Goal: Obtain resource: Download file/media

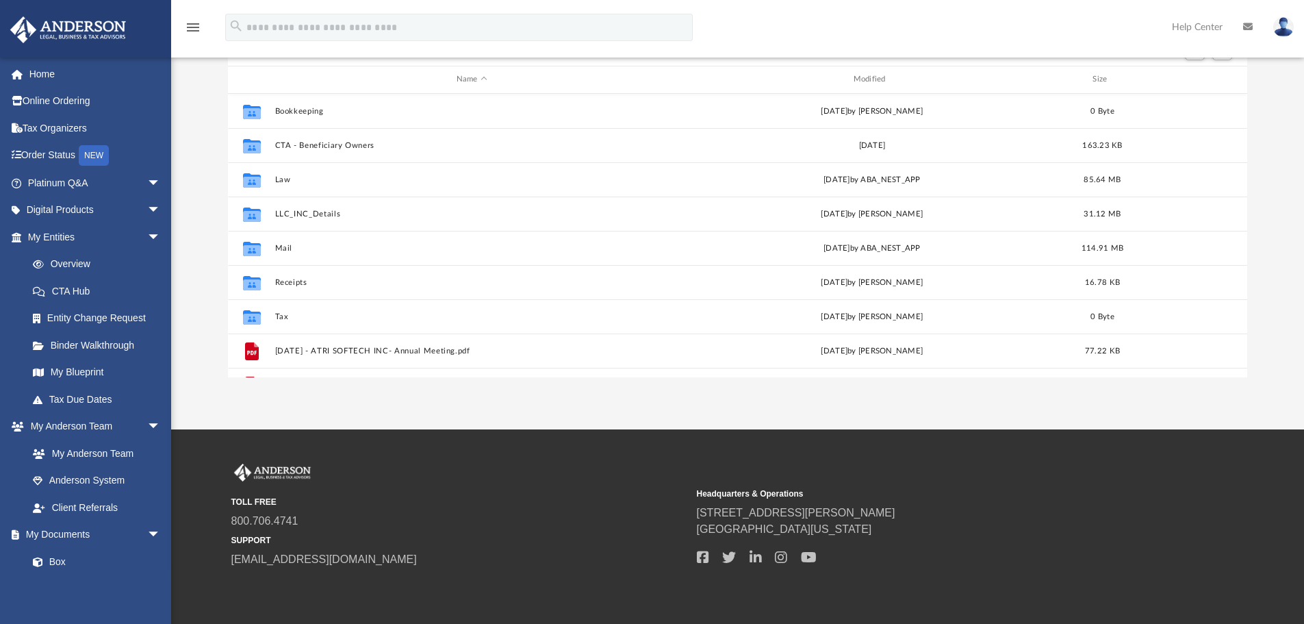
scroll to position [13435, 0]
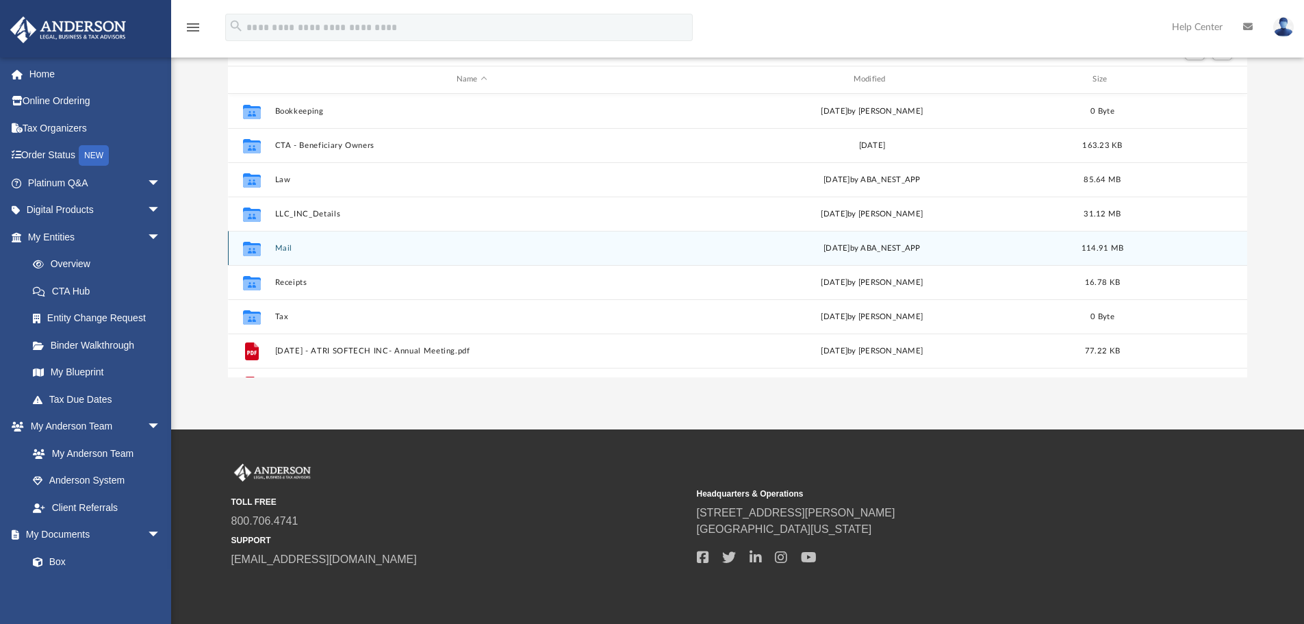
click at [286, 244] on button "Mail" at bounding box center [472, 248] width 394 height 9
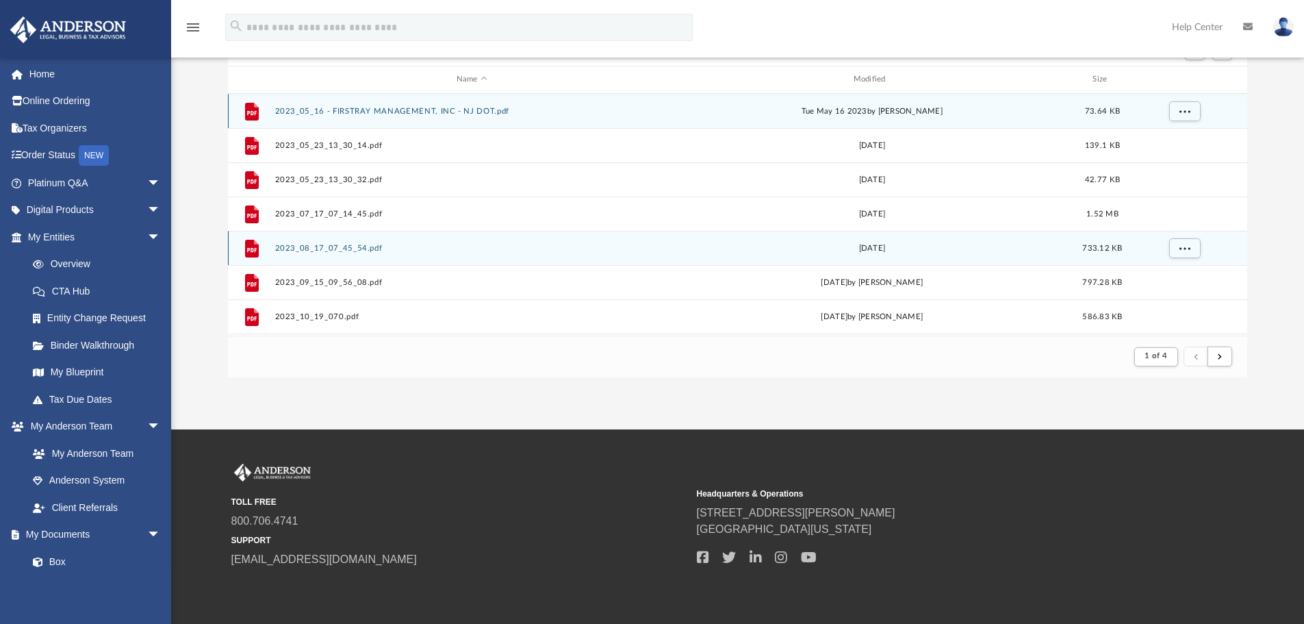
scroll to position [259, 1009]
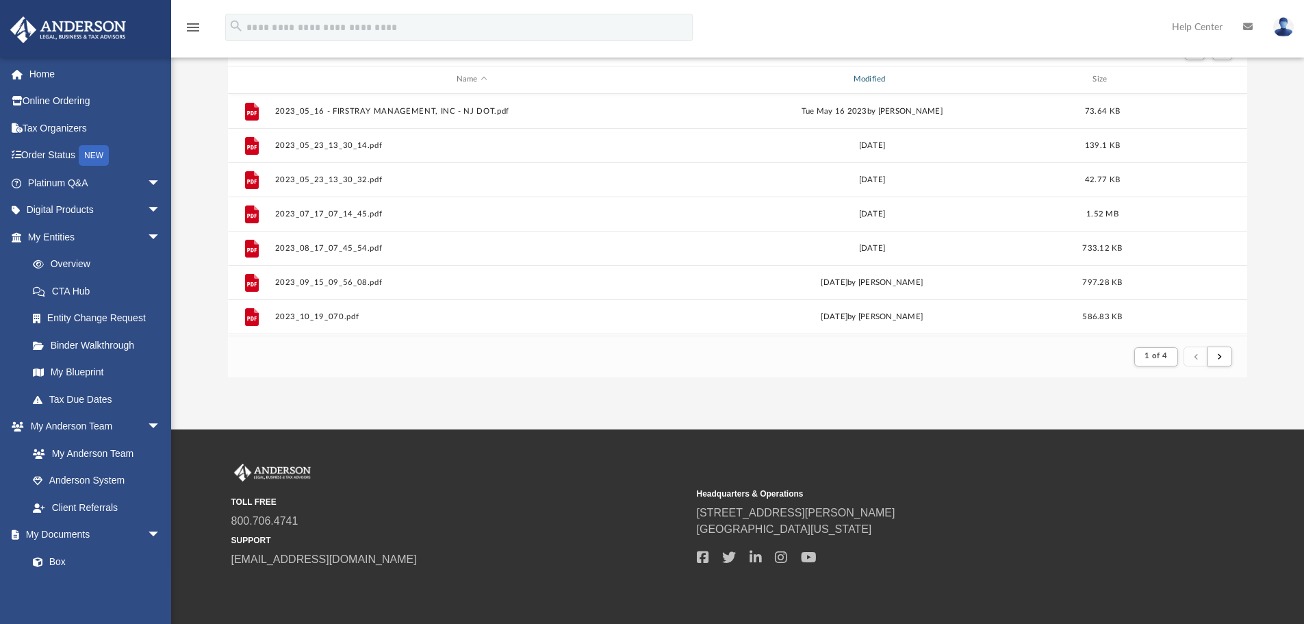
click at [861, 82] on div "Modified" at bounding box center [871, 79] width 394 height 12
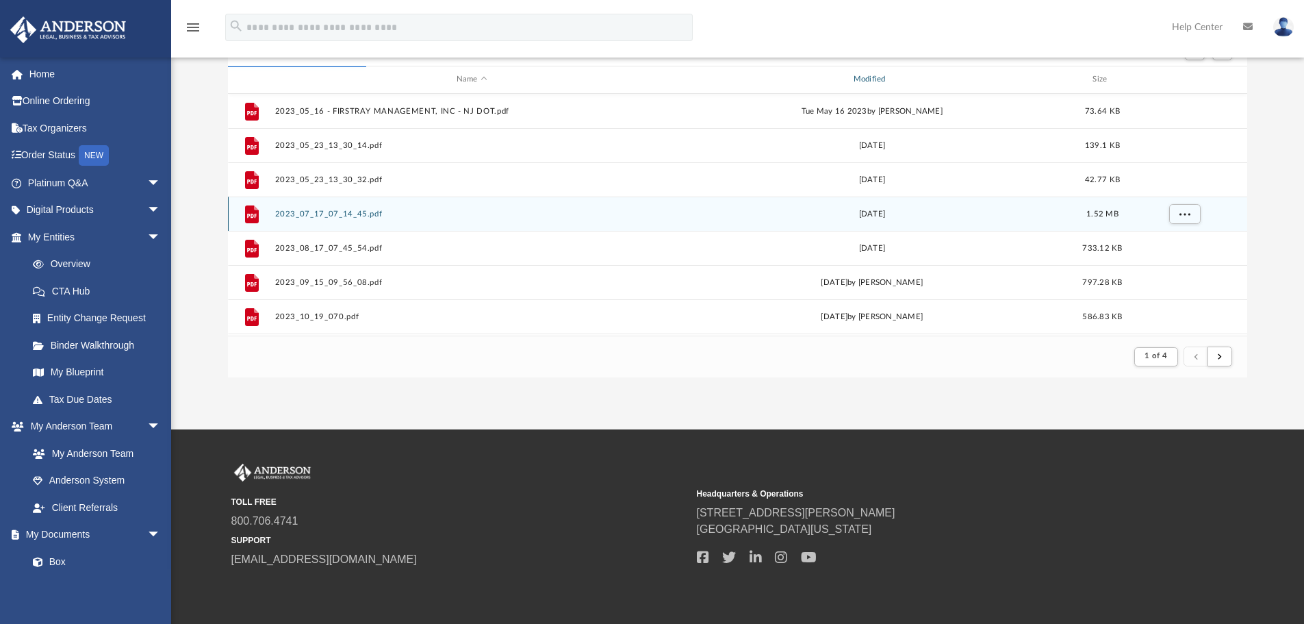
scroll to position [0, 0]
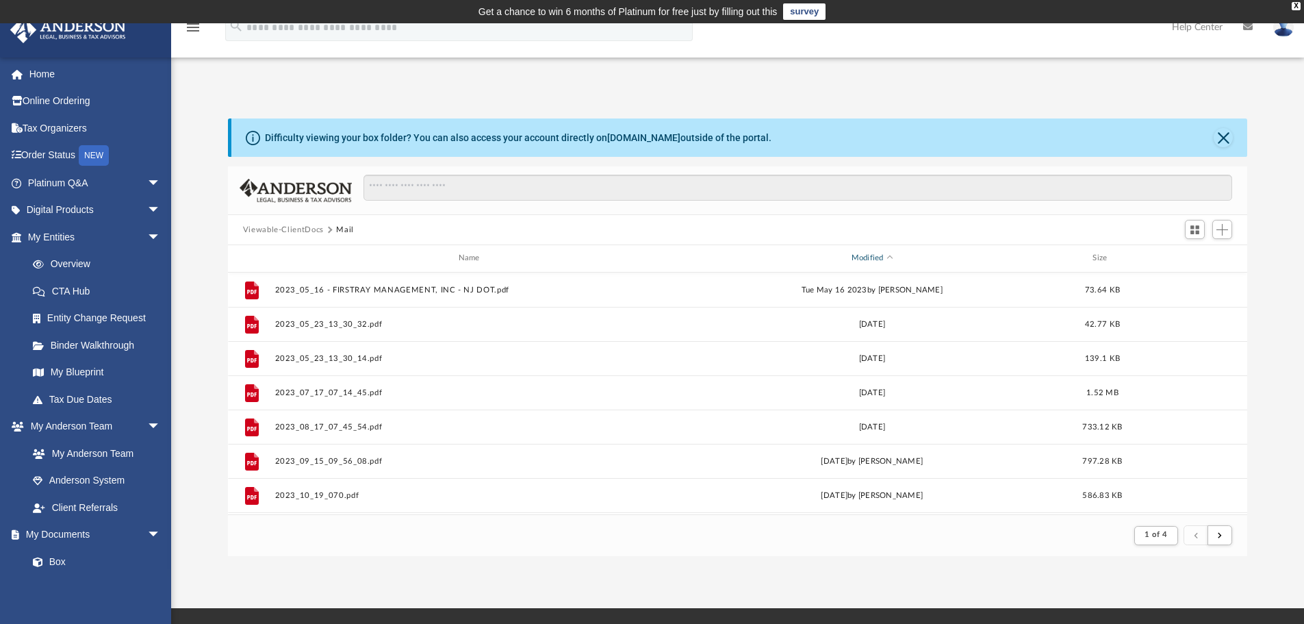
click at [878, 259] on div "Modified" at bounding box center [871, 258] width 394 height 12
click at [862, 259] on div "Modified" at bounding box center [871, 258] width 394 height 12
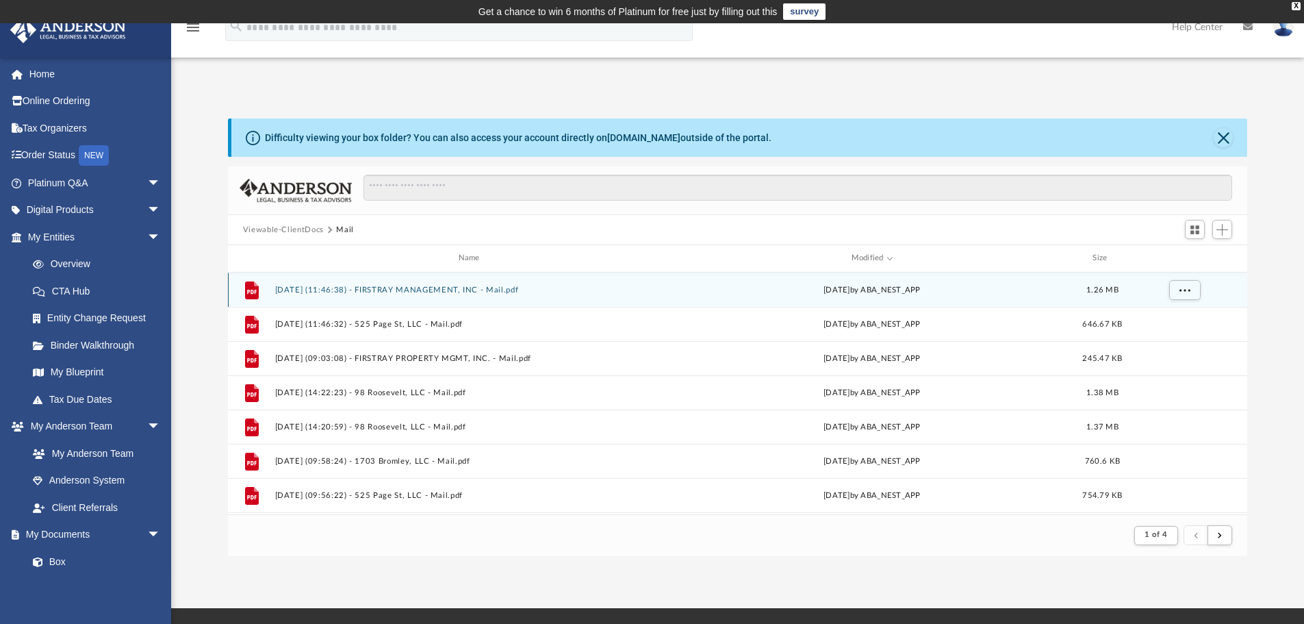
click at [302, 295] on div "File [DATE] (11:46:38) - FIRSTRAY MANAGEMENT, INC - Mail.pdf [DATE] by ABA_NEST…" at bounding box center [738, 289] width 1020 height 34
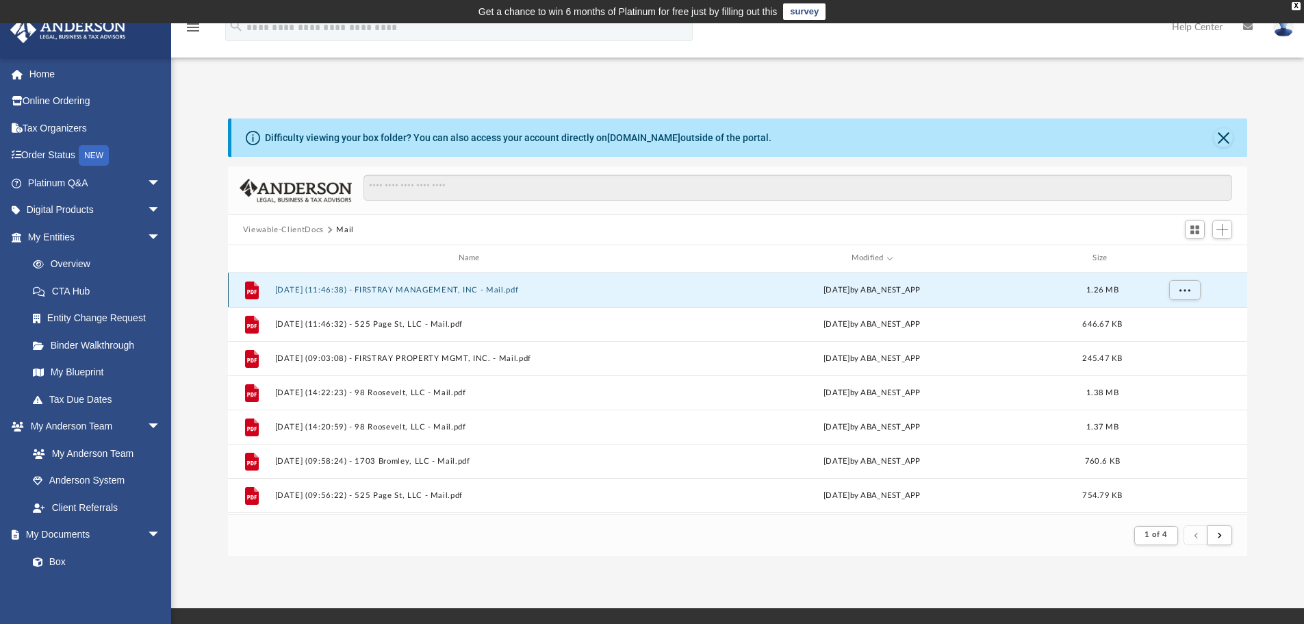
click at [357, 289] on button "[DATE] (11:46:38) - FIRSTRAY MANAGEMENT, INC - Mail.pdf" at bounding box center [472, 289] width 394 height 9
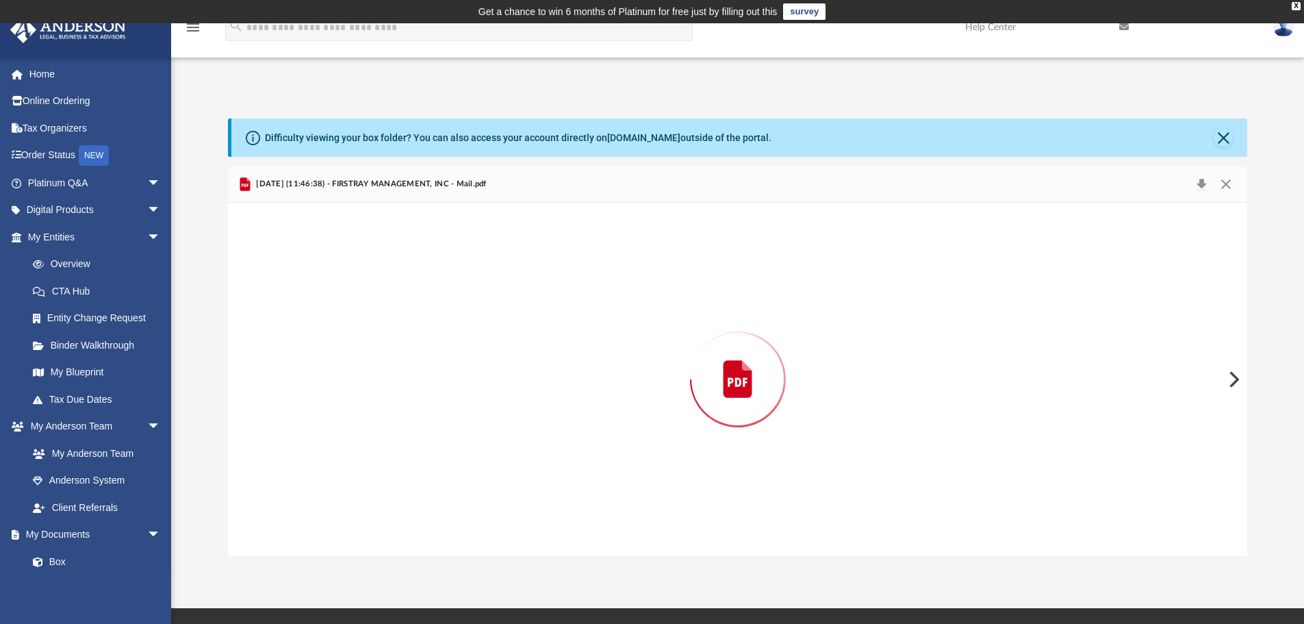
click at [357, 289] on div "Preview" at bounding box center [738, 379] width 1020 height 353
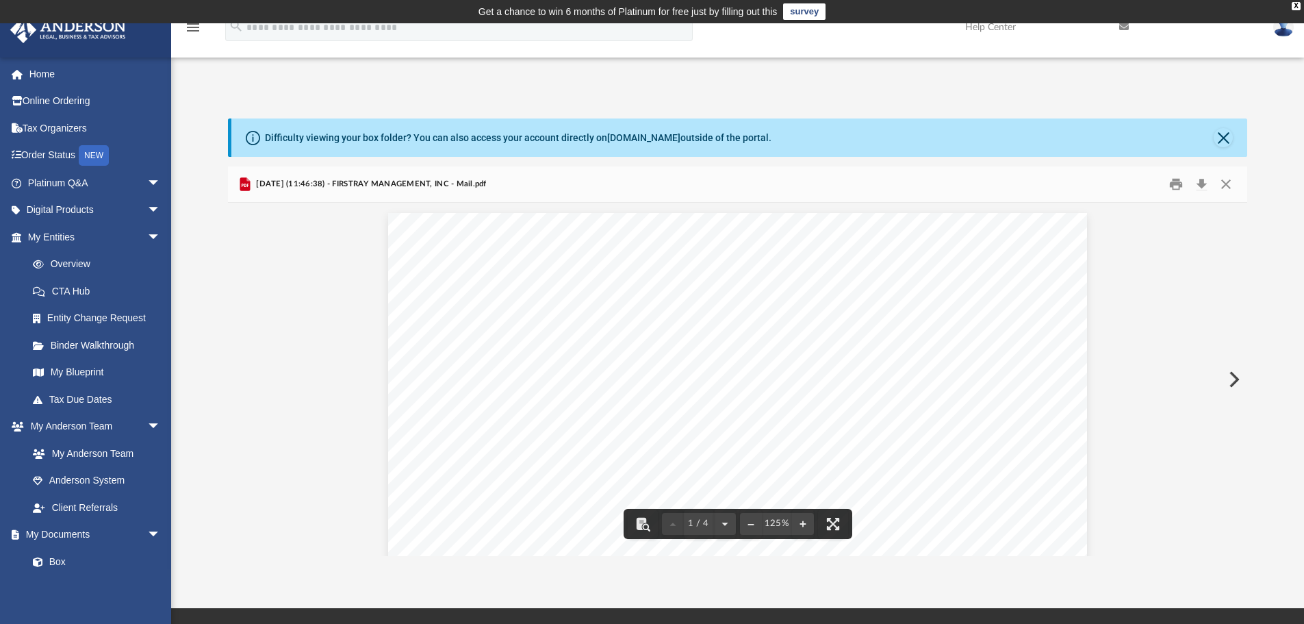
click at [1232, 381] on button "Preview" at bounding box center [1233, 379] width 30 height 38
click at [1232, 378] on button "Preview" at bounding box center [1233, 379] width 30 height 38
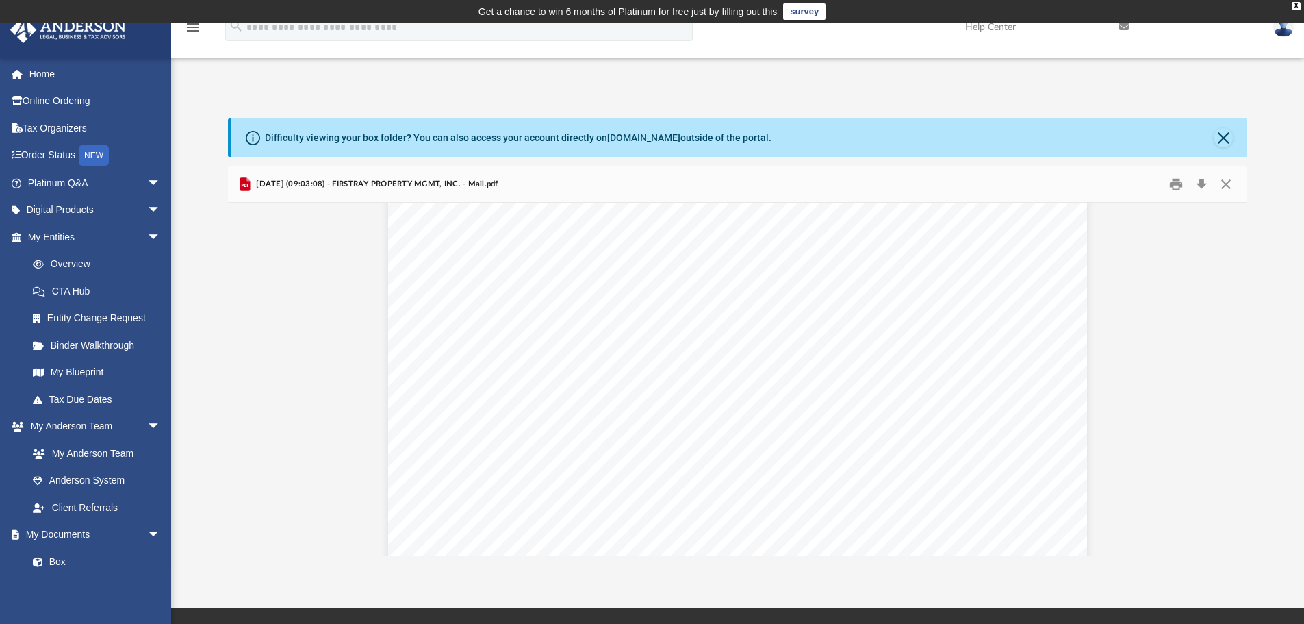
scroll to position [567, 0]
click at [1203, 186] on button "Download" at bounding box center [1201, 184] width 25 height 21
click at [1234, 374] on button "Preview" at bounding box center [1233, 379] width 30 height 38
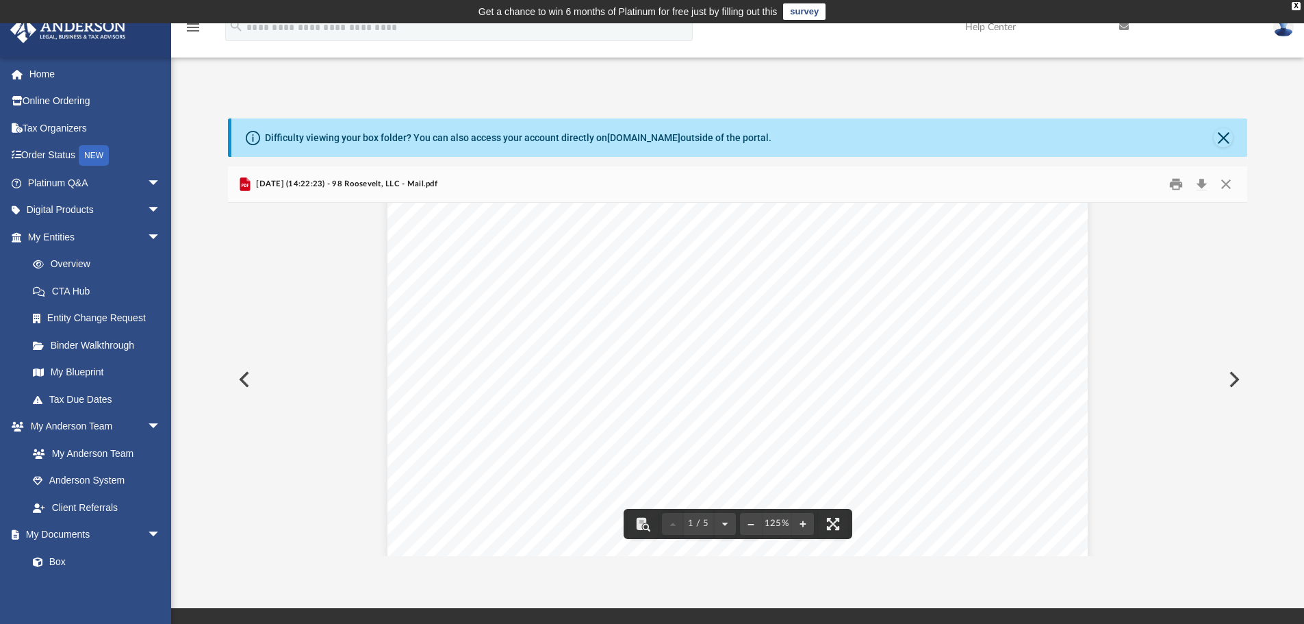
scroll to position [176, 0]
click at [1234, 381] on button "Preview" at bounding box center [1233, 379] width 30 height 38
click at [1234, 382] on button "Preview" at bounding box center [1233, 379] width 30 height 38
click at [1232, 378] on button "Preview" at bounding box center [1233, 379] width 30 height 38
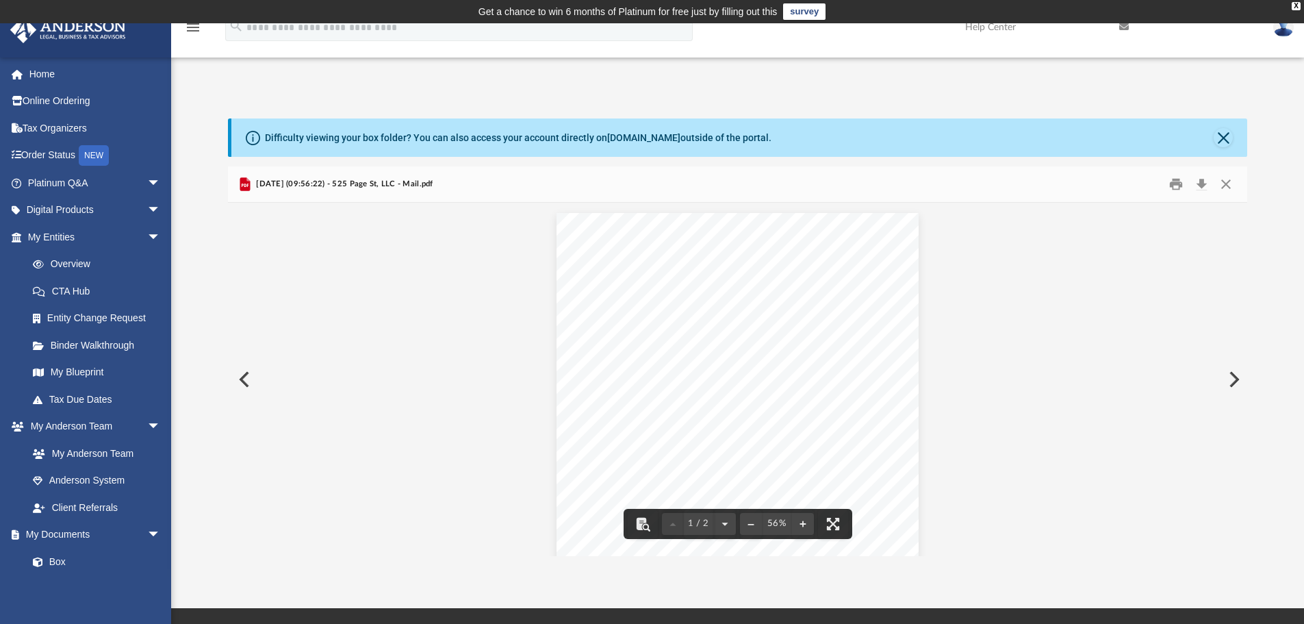
click at [1236, 385] on button "Preview" at bounding box center [1233, 379] width 30 height 38
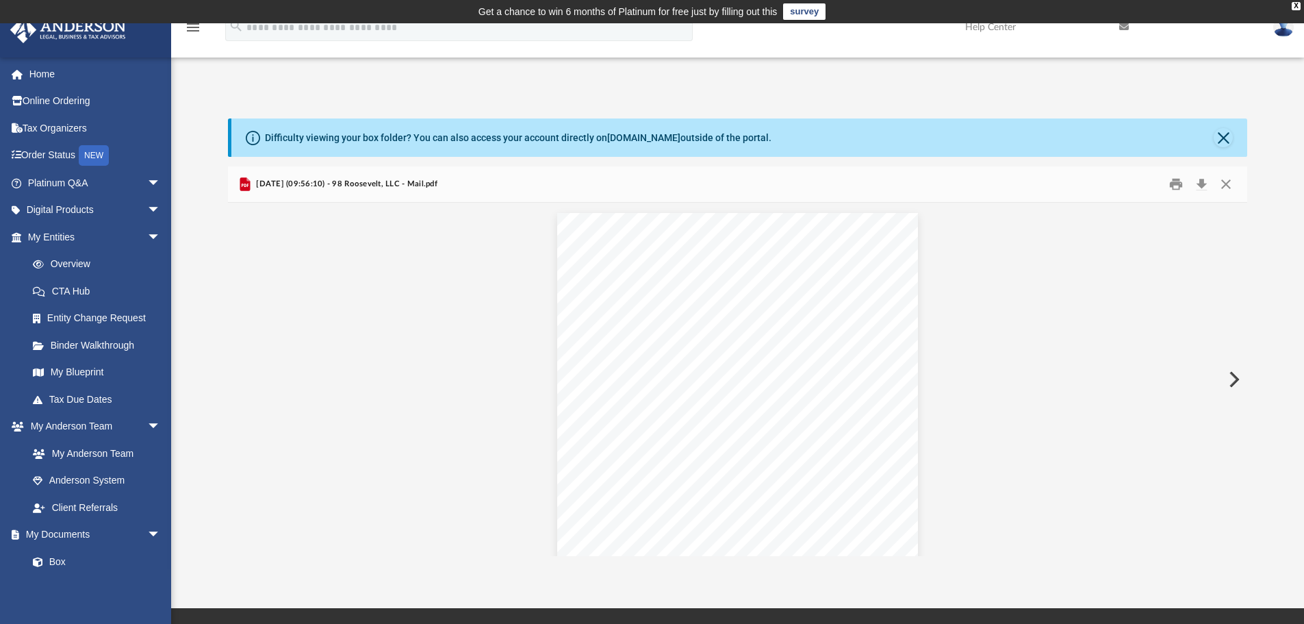
click at [1236, 385] on button "Preview" at bounding box center [1233, 379] width 30 height 38
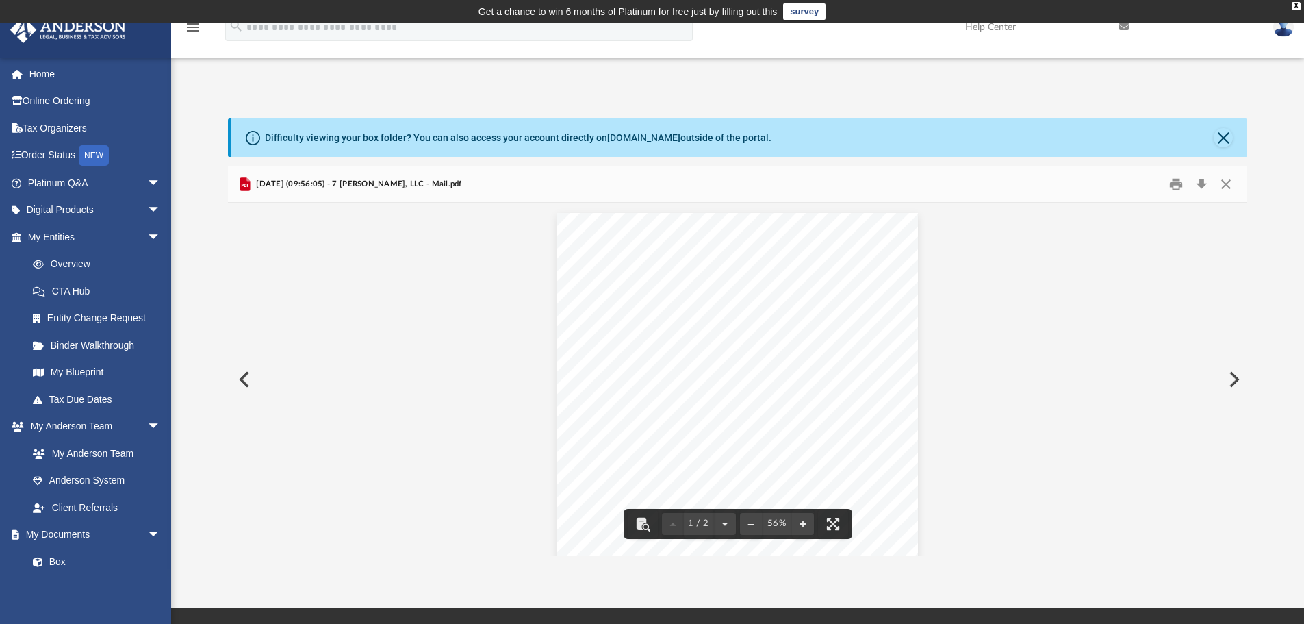
click at [1230, 379] on button "Preview" at bounding box center [1233, 379] width 30 height 38
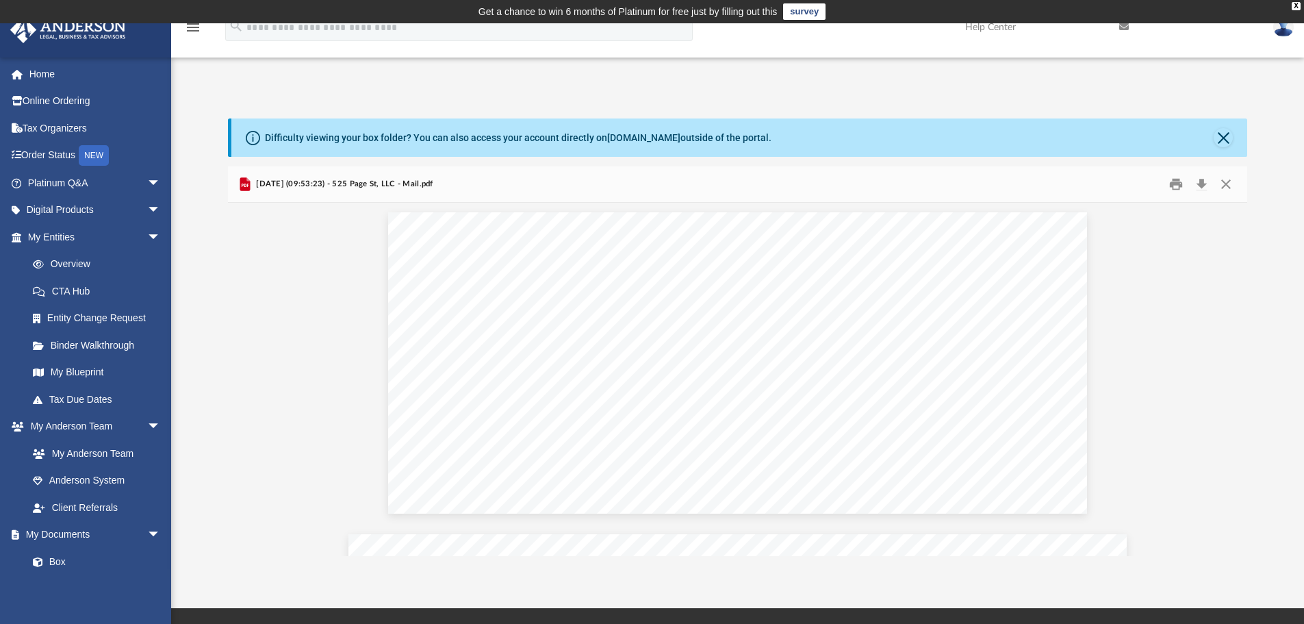
scroll to position [0, 0]
click at [1232, 379] on button "Preview" at bounding box center [1233, 379] width 30 height 38
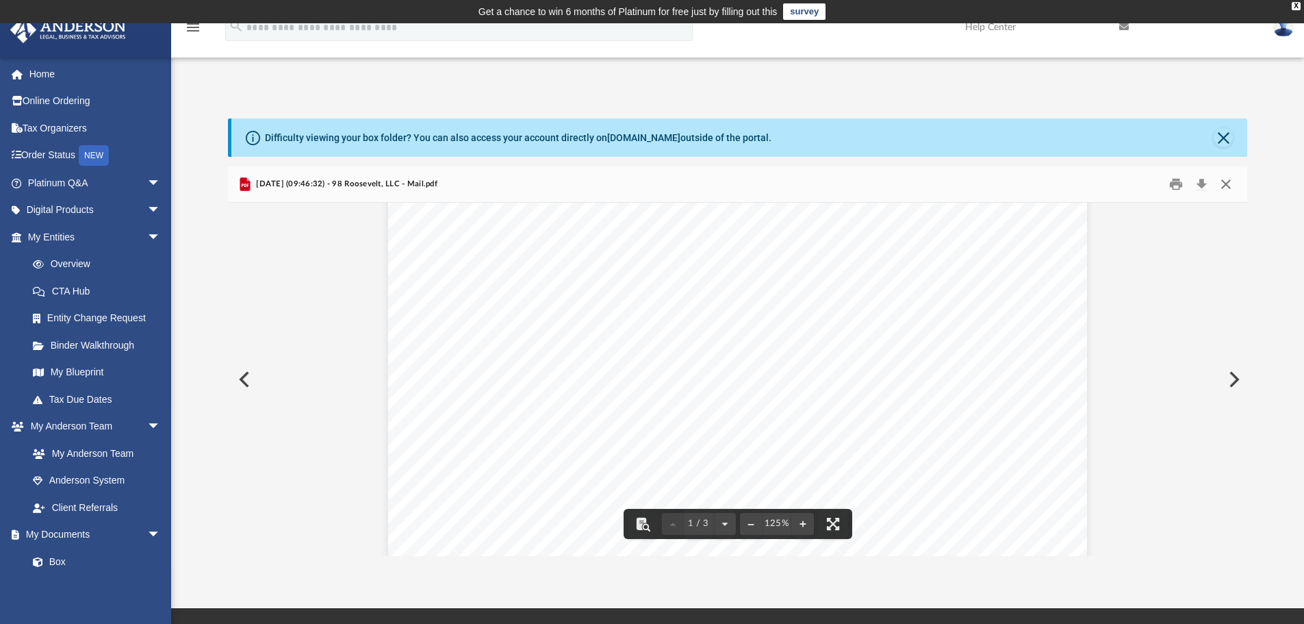
click at [1227, 190] on button "Close" at bounding box center [1226, 184] width 25 height 21
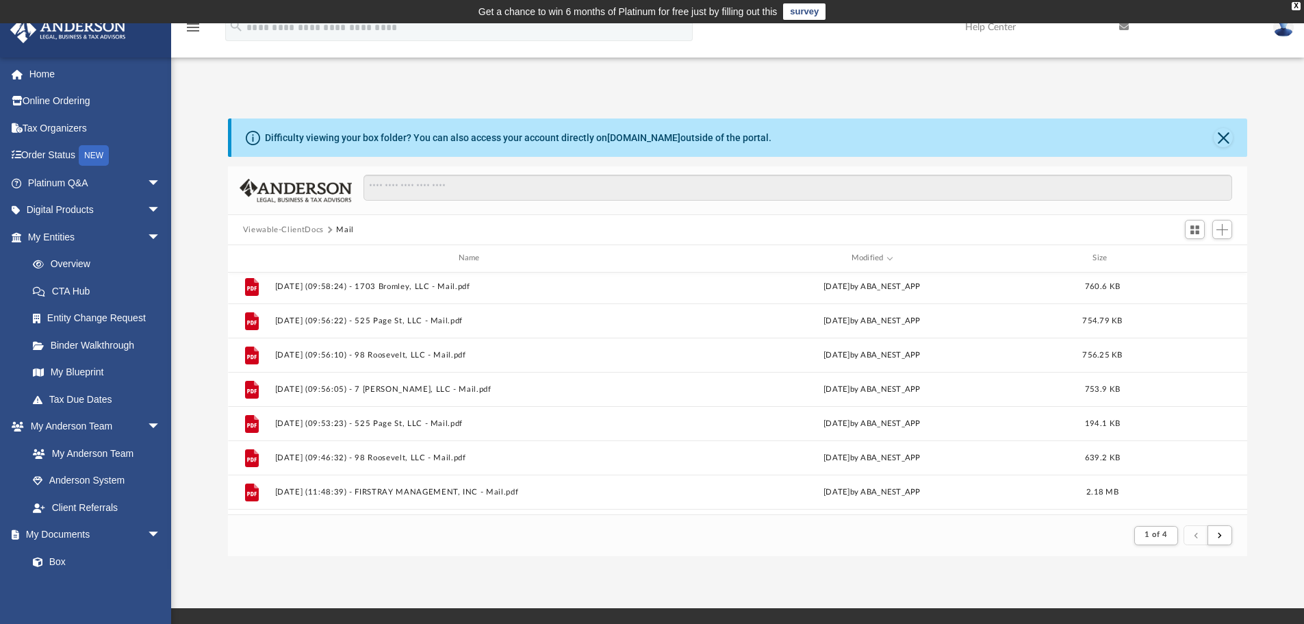
scroll to position [0, 0]
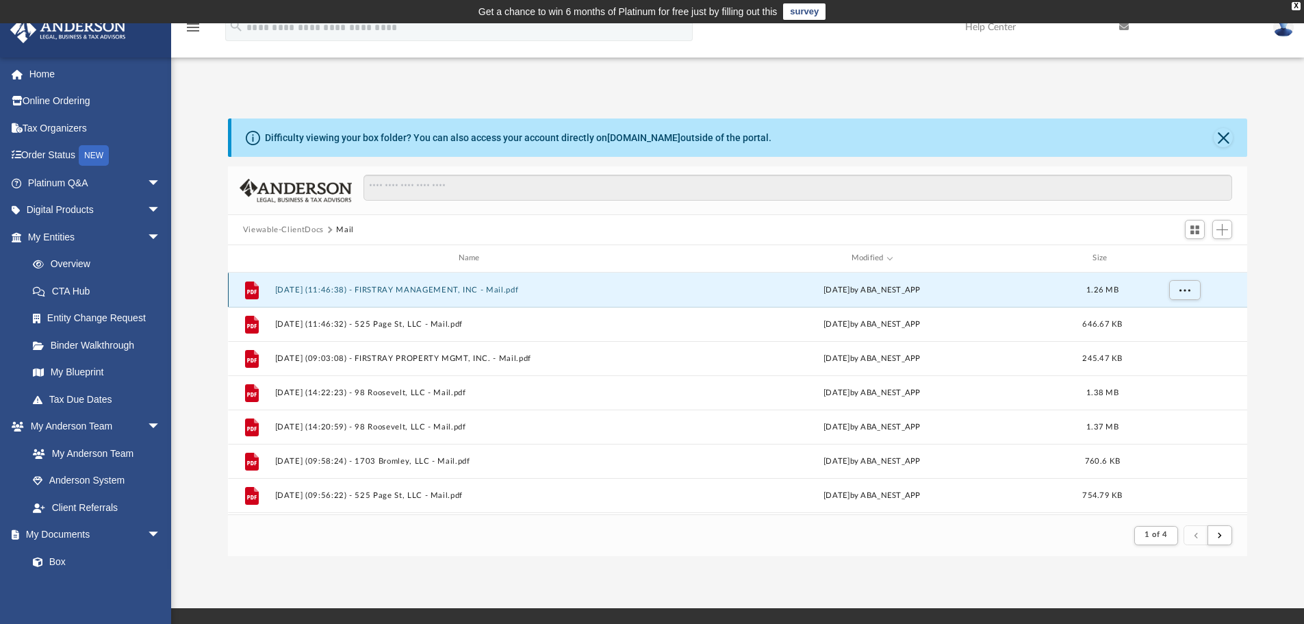
click at [328, 289] on button "[DATE] (11:46:38) - FIRSTRAY MANAGEMENT, INC - Mail.pdf" at bounding box center [472, 289] width 394 height 9
type textarea "**********"
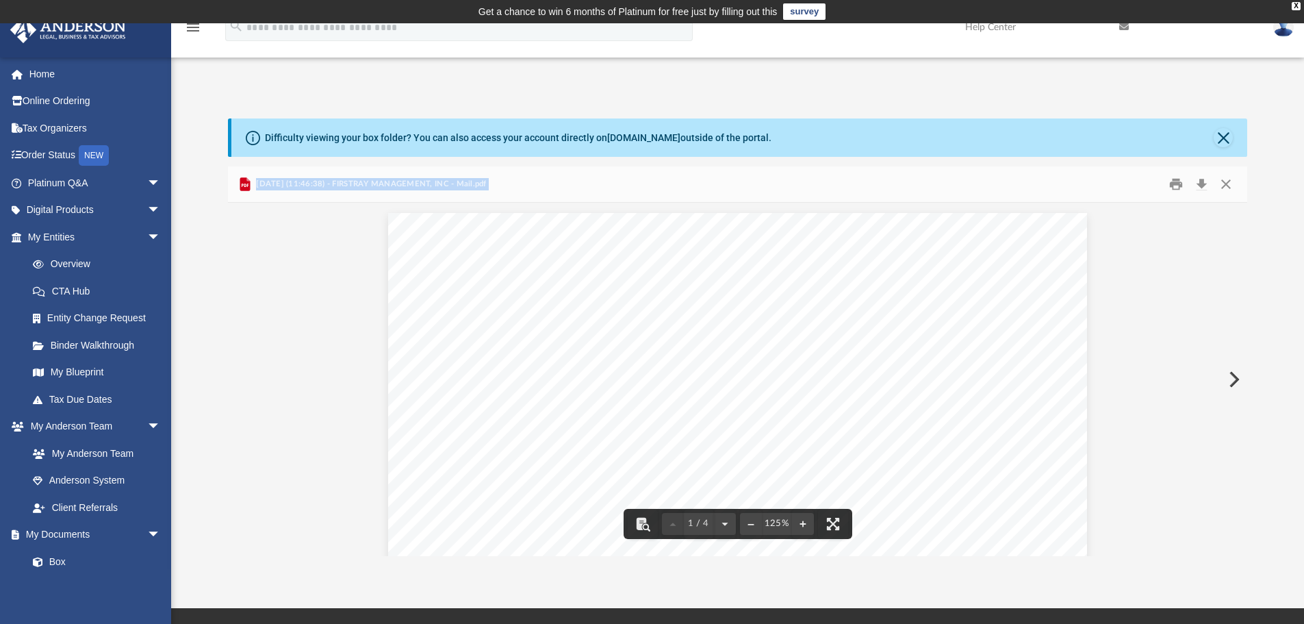
click at [1232, 385] on button "Preview" at bounding box center [1233, 379] width 30 height 38
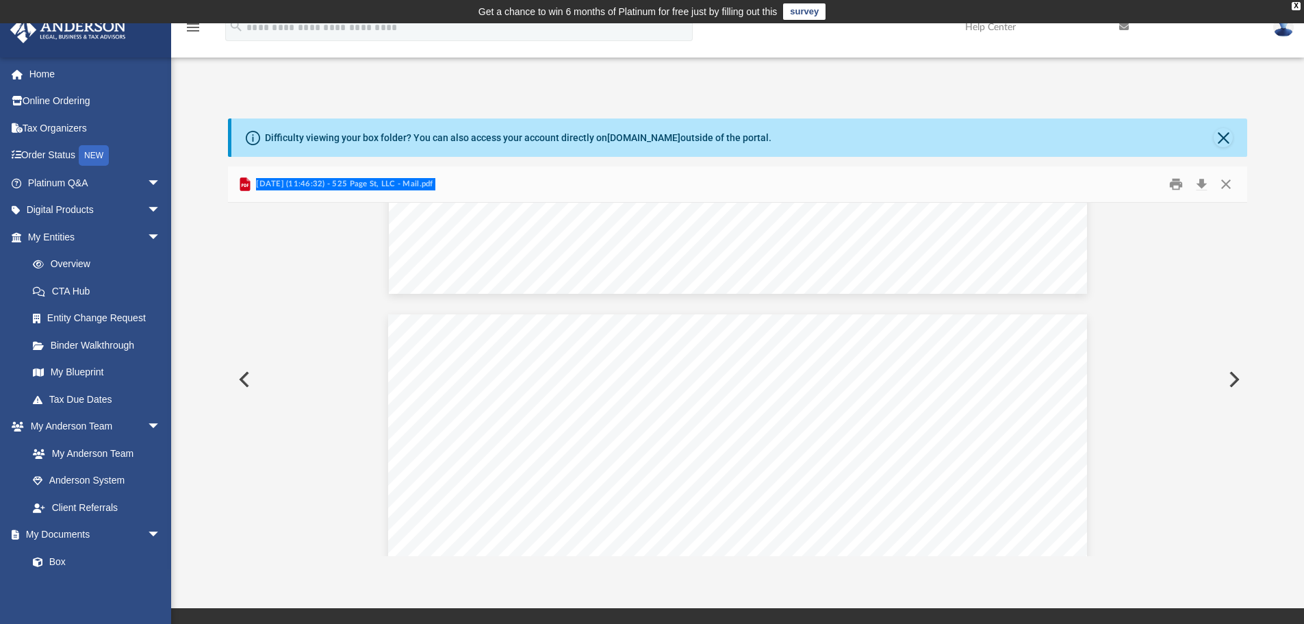
scroll to position [1064, 0]
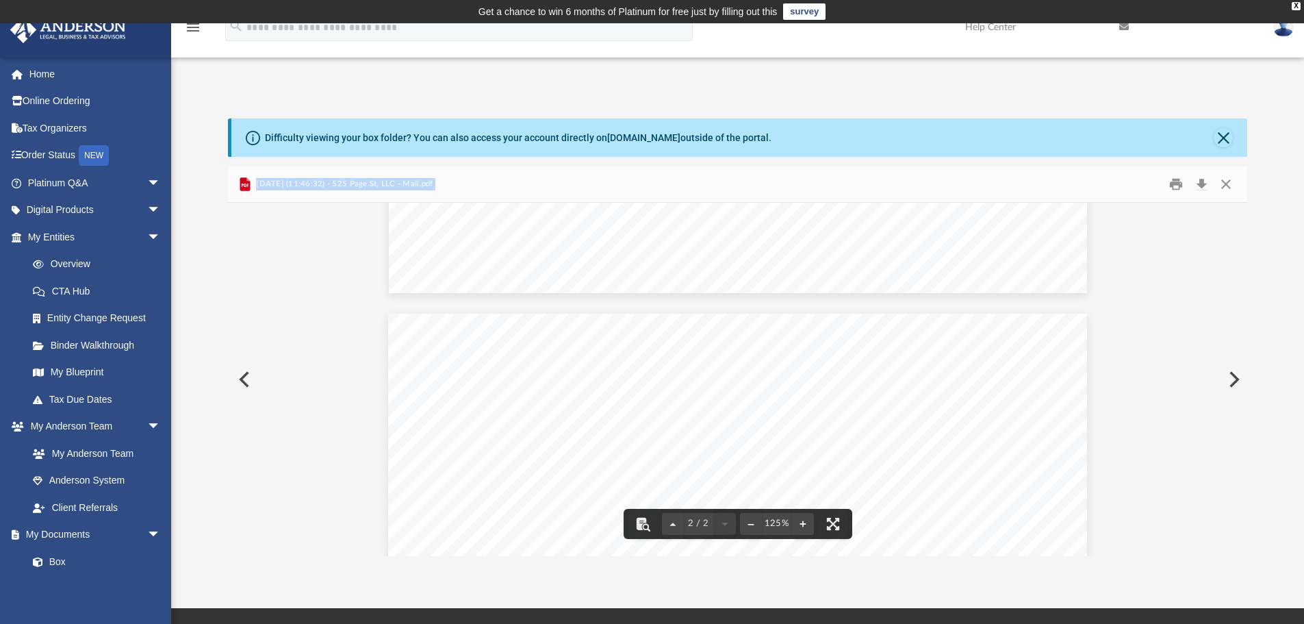
click at [1235, 373] on button "Preview" at bounding box center [1233, 379] width 30 height 38
click at [1233, 383] on button "Preview" at bounding box center [1233, 379] width 30 height 38
click at [1236, 379] on button "Preview" at bounding box center [1233, 379] width 30 height 38
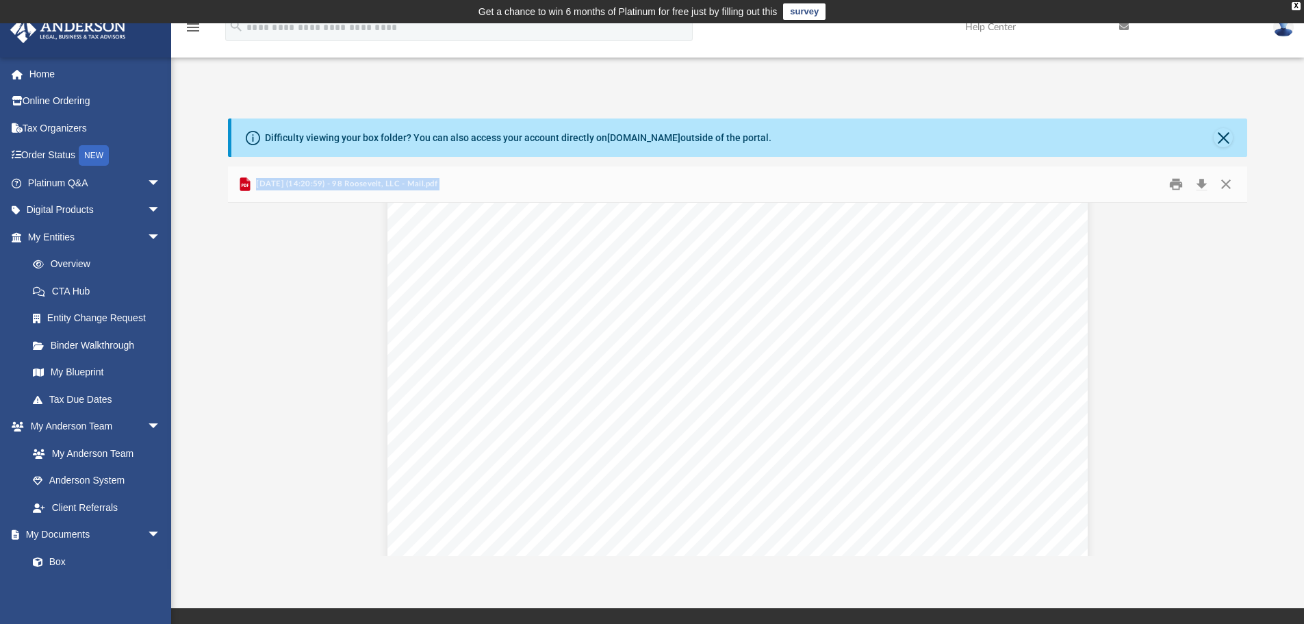
scroll to position [200, 0]
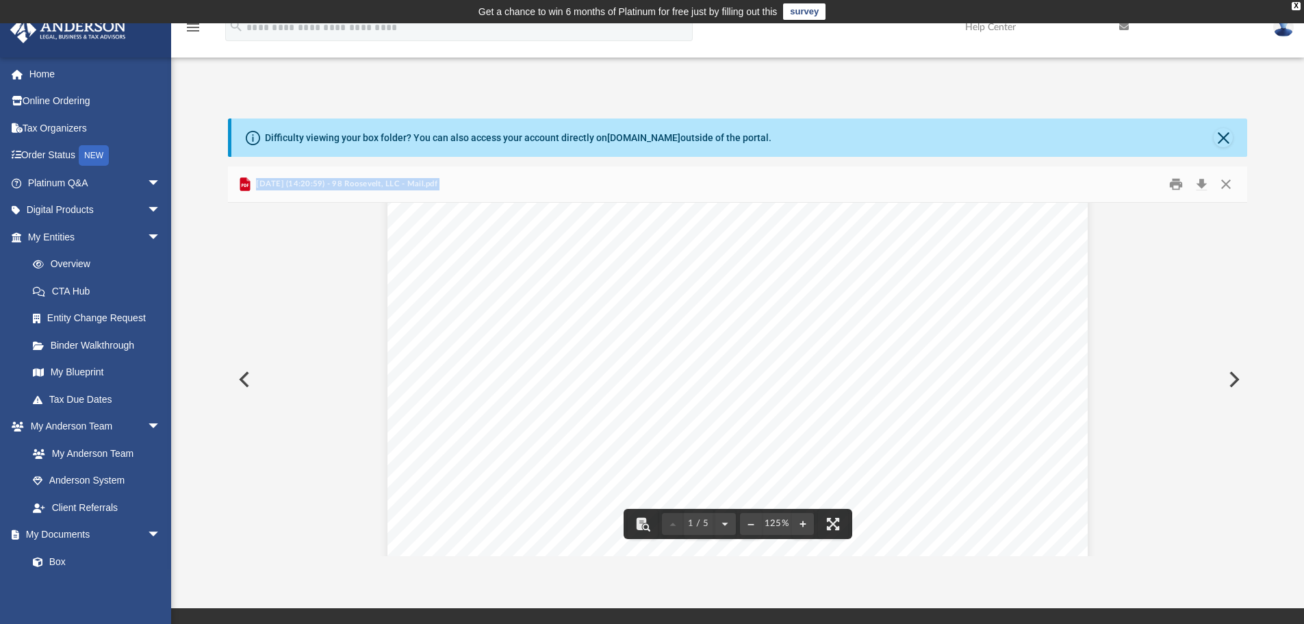
click at [1236, 380] on button "Preview" at bounding box center [1233, 379] width 30 height 38
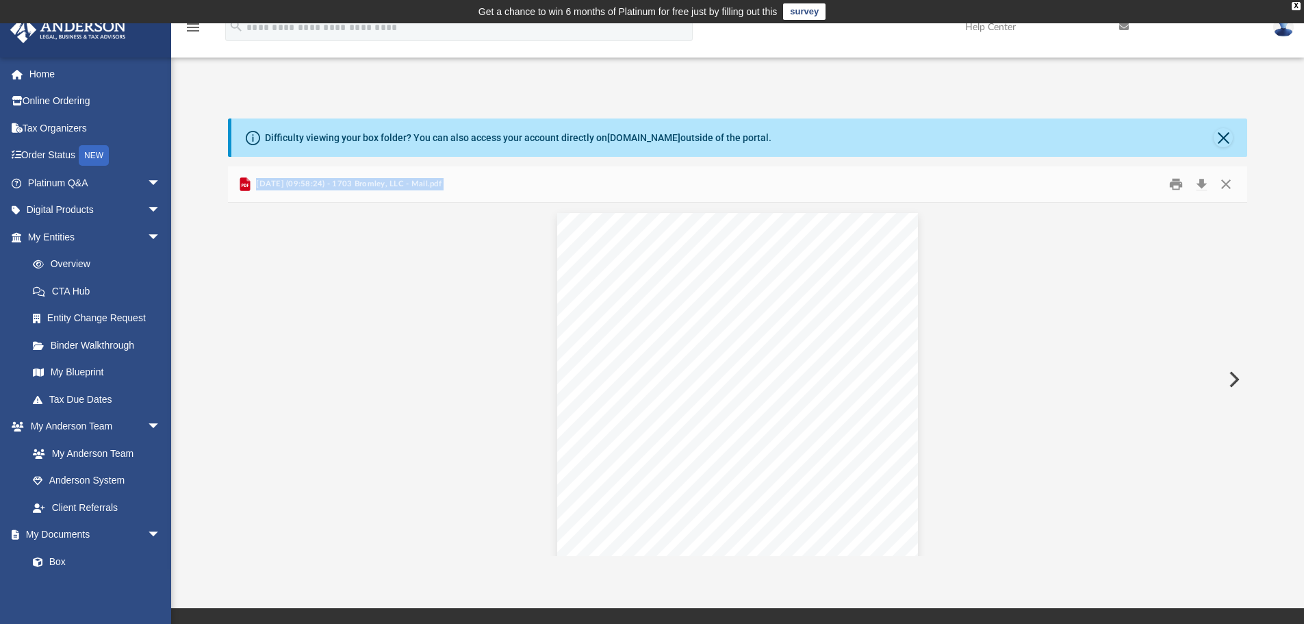
click at [1236, 380] on button "Preview" at bounding box center [1233, 379] width 30 height 38
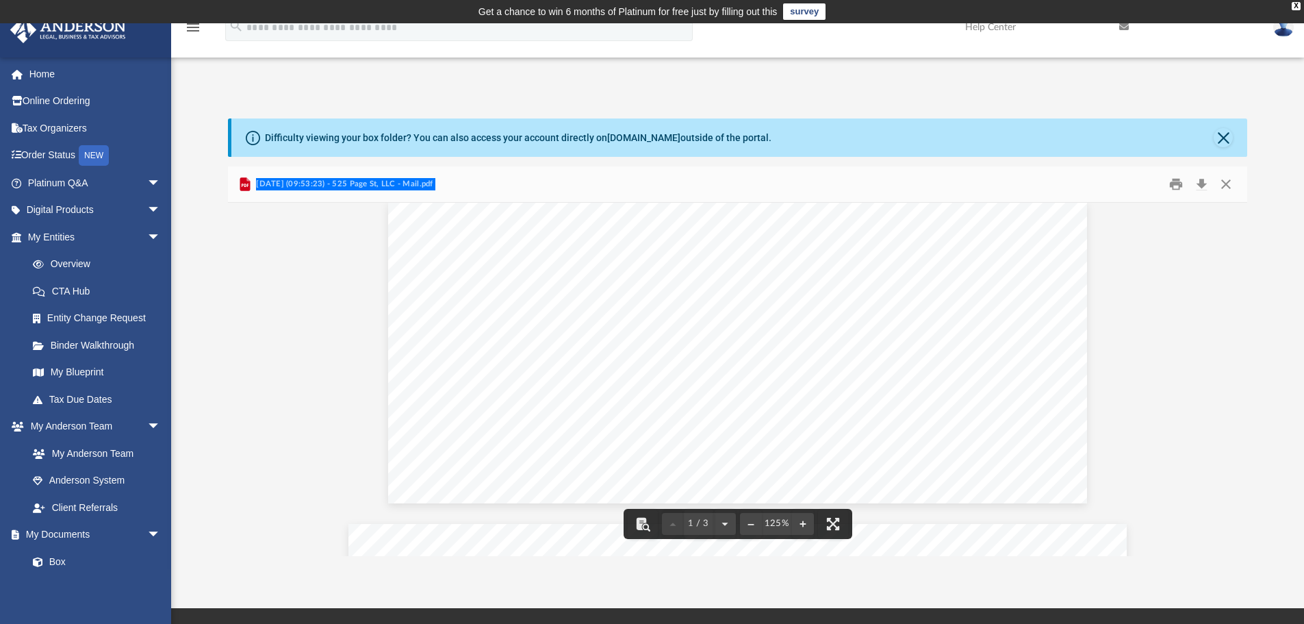
scroll to position [12, 0]
click at [1227, 383] on button "Preview" at bounding box center [1233, 379] width 30 height 38
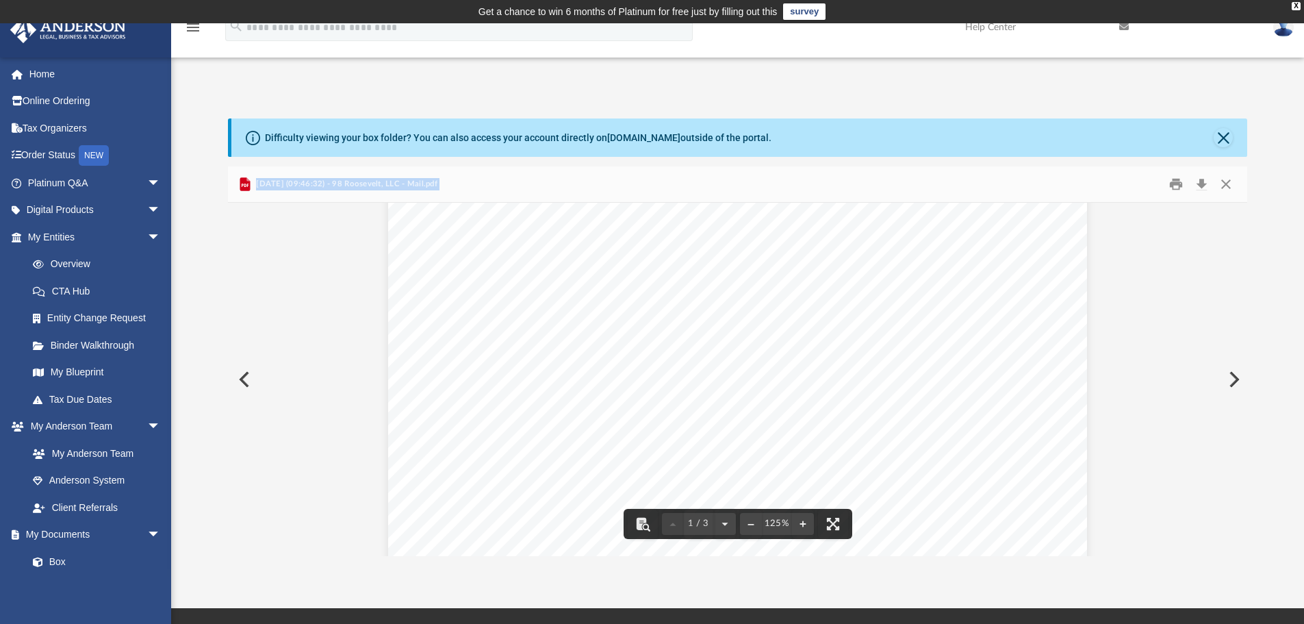
scroll to position [163, 0]
click at [1230, 381] on button "Preview" at bounding box center [1233, 379] width 30 height 38
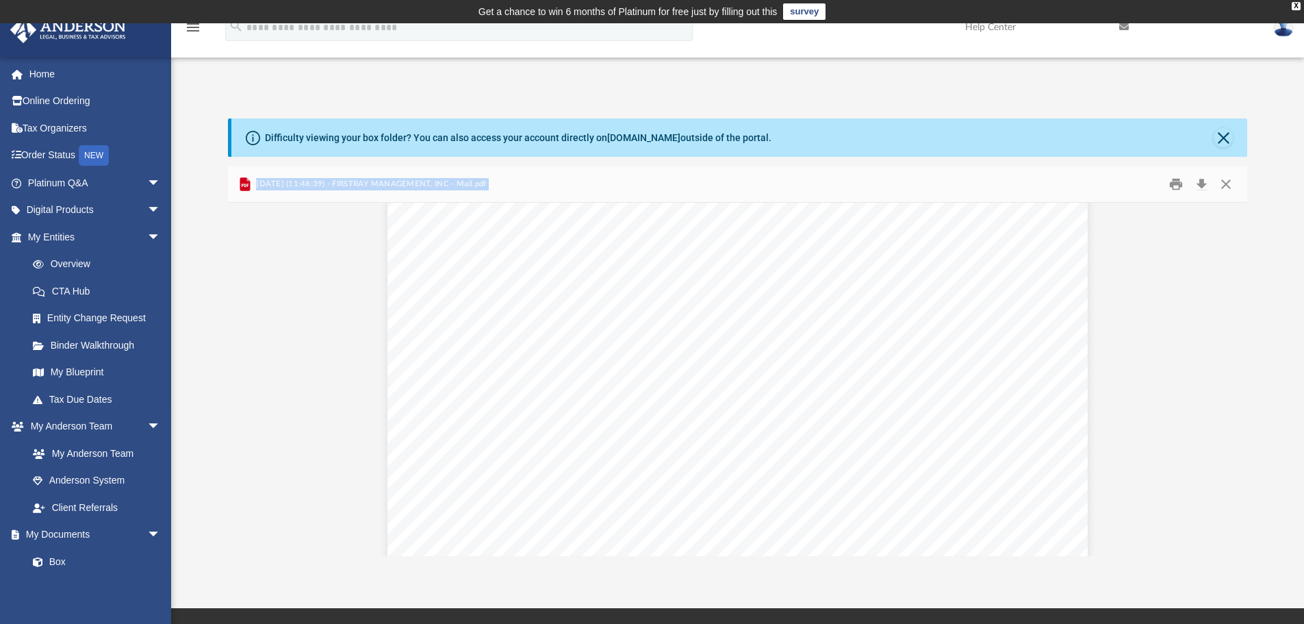
scroll to position [2830, 0]
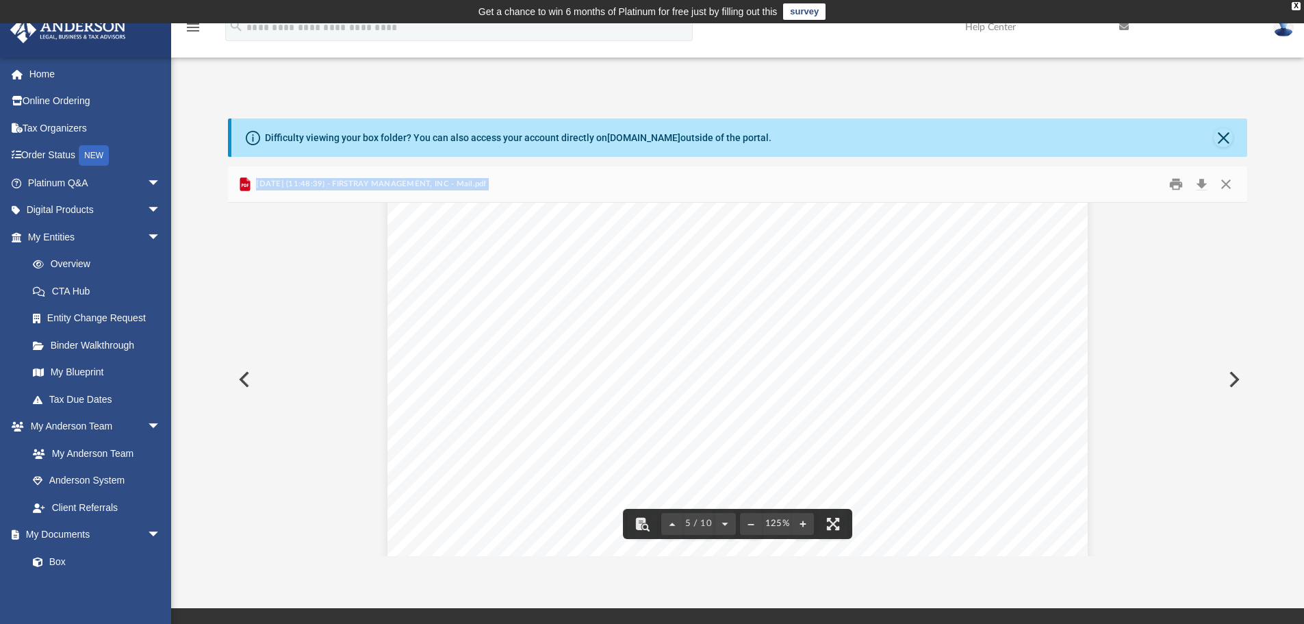
click at [1224, 383] on button "Preview" at bounding box center [1233, 379] width 30 height 38
click at [1238, 380] on button "Preview" at bounding box center [1233, 379] width 30 height 38
click at [1236, 375] on button "Preview" at bounding box center [1233, 379] width 30 height 38
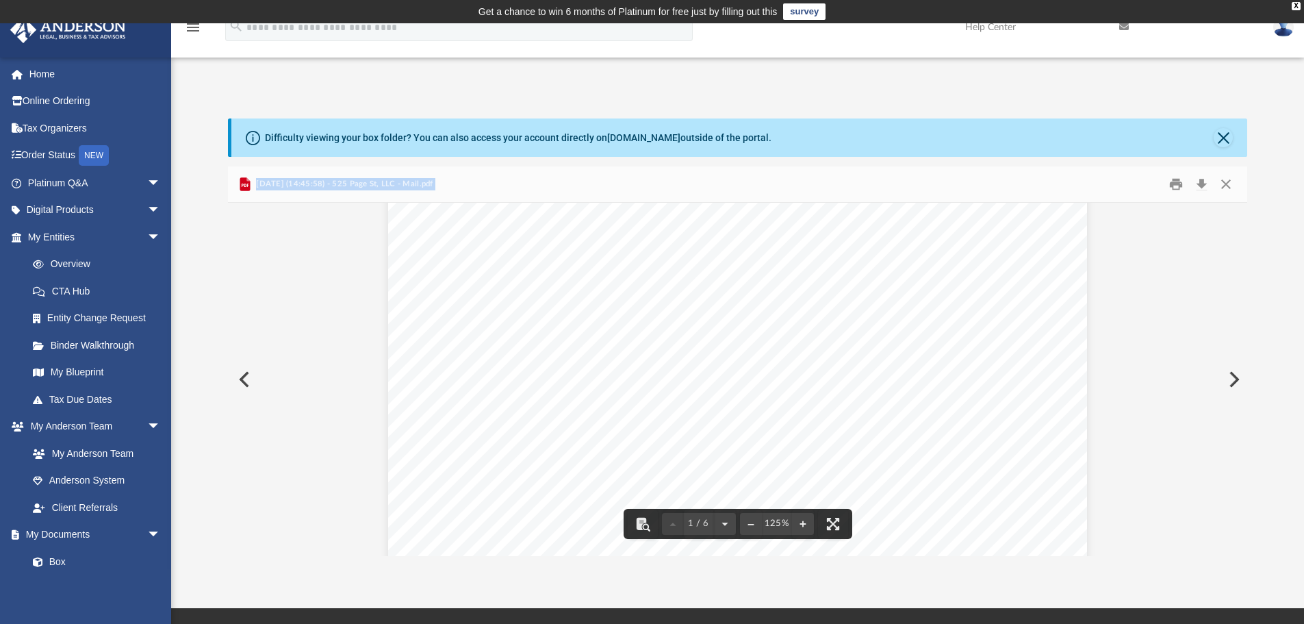
scroll to position [240, 0]
click at [1236, 387] on button "Preview" at bounding box center [1233, 379] width 30 height 38
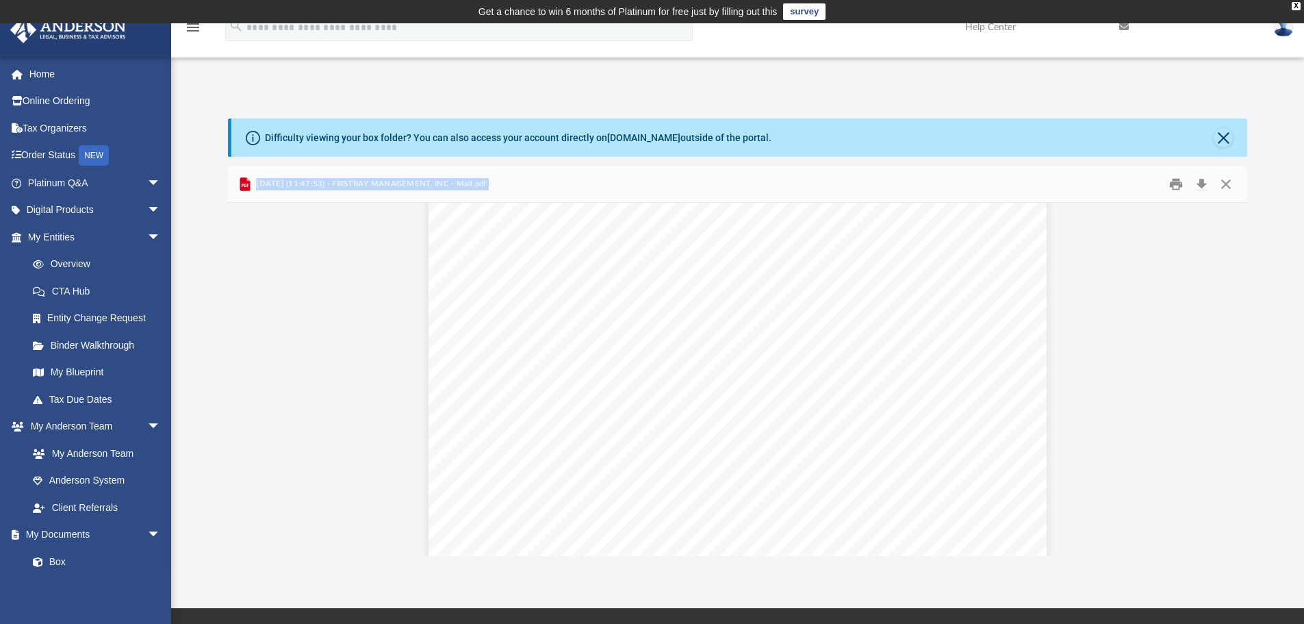
scroll to position [35, 0]
